Goal: Transaction & Acquisition: Purchase product/service

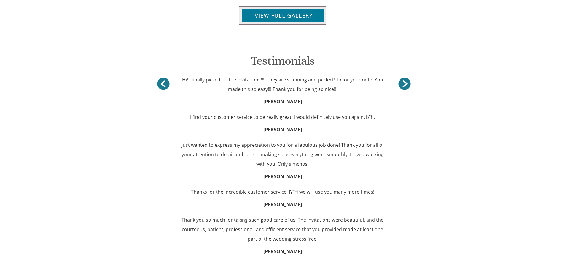
scroll to position [594, 0]
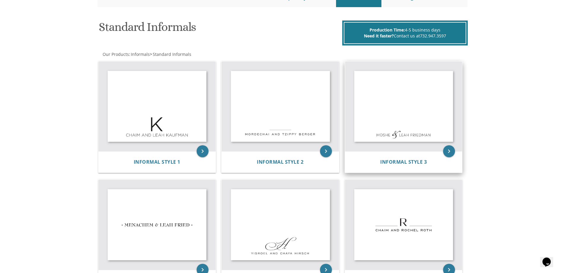
scroll to position [68, 0]
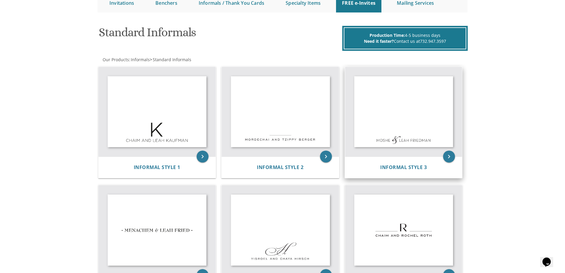
click at [387, 110] on img at bounding box center [404, 112] width 118 height 90
click at [448, 156] on icon "keyboard_arrow_right" at bounding box center [449, 156] width 12 height 12
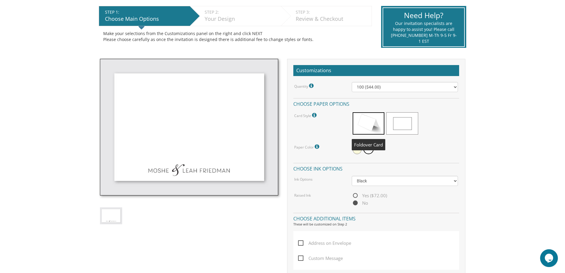
drag, startPoint x: 366, startPoint y: 125, endPoint x: 360, endPoint y: 128, distance: 6.9
click at [366, 125] on span at bounding box center [369, 123] width 32 height 22
click at [364, 87] on select "100 ($44.00) 200 ($63.00) 300 ($82.00) 400 ($101.00) 500 ($120.00) 600 ($139.00…" at bounding box center [405, 87] width 106 height 10
click at [116, 16] on div "Choose Main Options" at bounding box center [146, 19] width 82 height 8
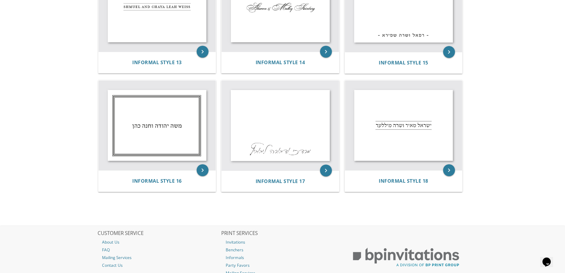
scroll to position [662, 0]
